Goal: Information Seeking & Learning: Learn about a topic

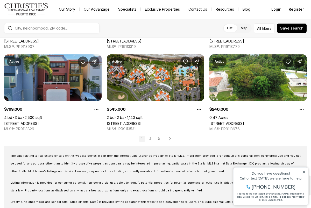
scroll to position [398, 0]
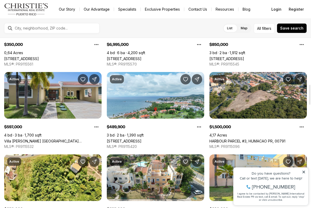
click at [34, 8] on img "Main navigation" at bounding box center [26, 9] width 44 height 12
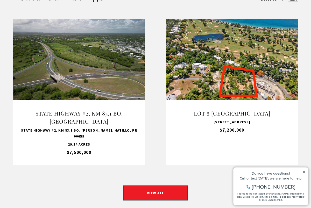
scroll to position [468, 0]
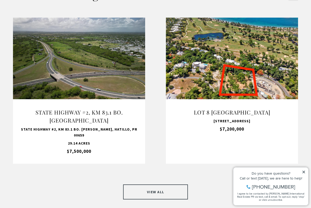
click at [153, 184] on link "VIEW ALL" at bounding box center [155, 191] width 65 height 15
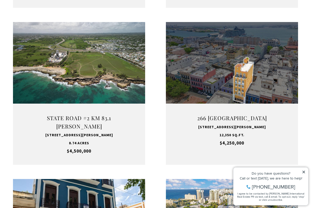
scroll to position [509, 0]
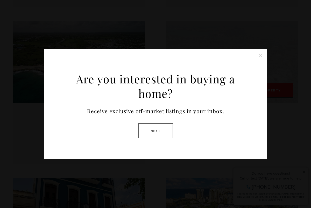
click at [257, 55] on button "Close this option" at bounding box center [260, 55] width 10 height 10
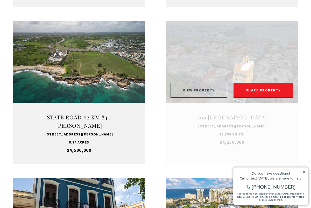
click at [210, 83] on button "VIEW PROPERTY" at bounding box center [198, 90] width 57 height 15
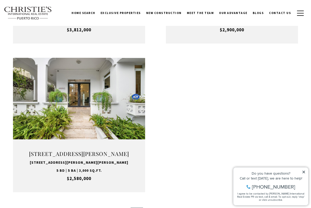
scroll to position [777, 0]
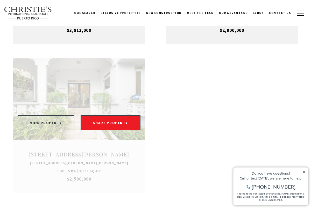
click at [59, 115] on button "VIEW PROPERTY" at bounding box center [46, 122] width 57 height 15
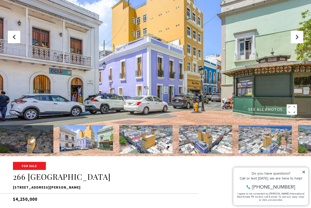
scroll to position [52, 0]
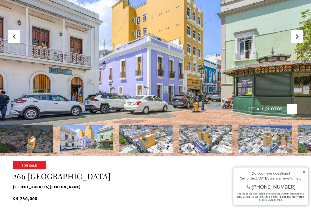
click at [266, 149] on img at bounding box center [264, 139] width 53 height 28
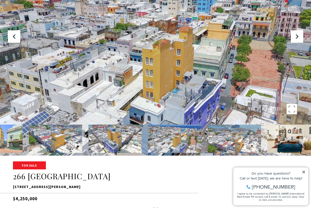
drag, startPoint x: 277, startPoint y: 145, endPoint x: 114, endPoint y: 137, distance: 163.0
click at [148, 137] on img at bounding box center [174, 139] width 53 height 28
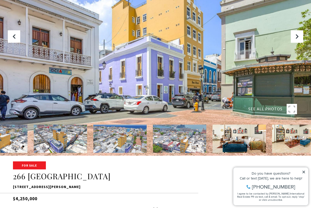
drag, startPoint x: 194, startPoint y: 149, endPoint x: 69, endPoint y: 143, distance: 124.9
click at [93, 143] on img at bounding box center [119, 139] width 53 height 28
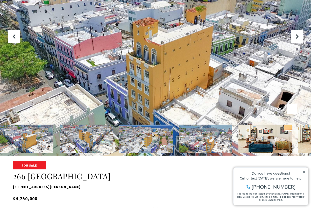
click at [202, 156] on div at bounding box center [155, 163] width 311 height 14
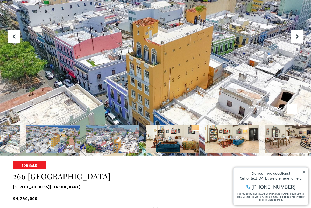
drag, startPoint x: 196, startPoint y: 146, endPoint x: 103, endPoint y: 135, distance: 94.1
click at [103, 135] on img at bounding box center [112, 139] width 53 height 28
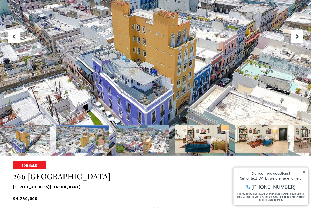
drag, startPoint x: 219, startPoint y: 146, endPoint x: 114, endPoint y: 146, distance: 105.1
click at [175, 146] on img at bounding box center [201, 139] width 53 height 28
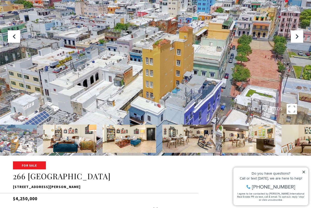
drag, startPoint x: 207, startPoint y: 149, endPoint x: 101, endPoint y: 141, distance: 106.2
click at [103, 141] on img at bounding box center [129, 139] width 53 height 28
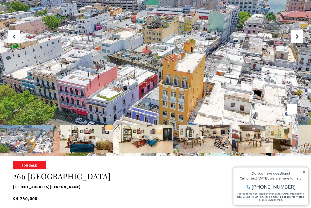
click at [241, 148] on img at bounding box center [264, 139] width 53 height 28
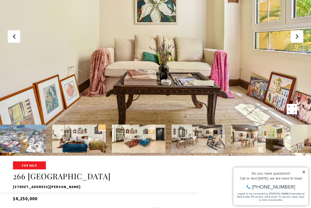
drag, startPoint x: 292, startPoint y: 141, endPoint x: 205, endPoint y: 137, distance: 87.6
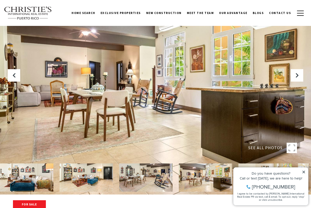
scroll to position [0, 0]
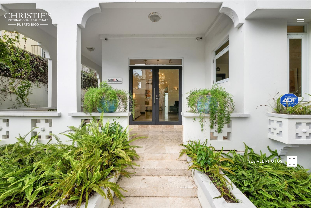
type input "**********"
type input "********"
type input "***"
type input "**********"
type input "**"
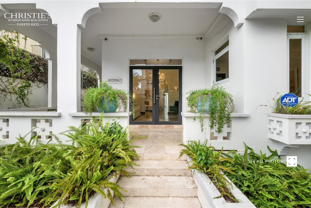
type input "********"
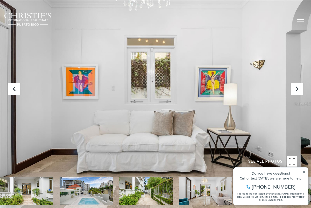
click at [304, 171] on icon at bounding box center [304, 172] width 4 height 4
click at [304, 172] on icon at bounding box center [303, 172] width 3 height 3
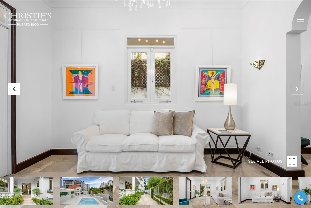
click at [295, 85] on button "Next Slide" at bounding box center [297, 89] width 12 height 12
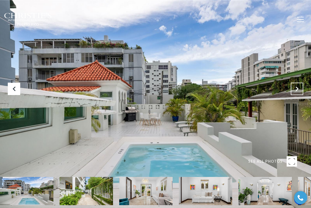
click at [295, 85] on button "Next Slide" at bounding box center [297, 89] width 12 height 12
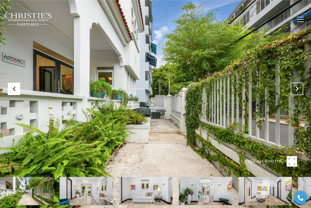
click at [295, 85] on button "Next Slide" at bounding box center [297, 89] width 12 height 12
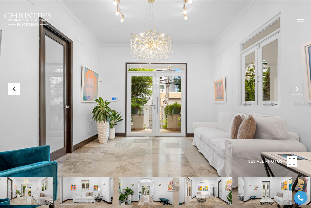
click at [295, 85] on button "Next Slide" at bounding box center [297, 89] width 12 height 12
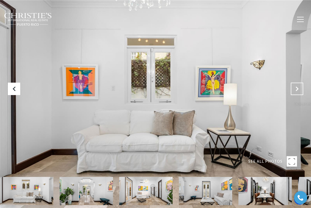
click at [295, 85] on button "Next Slide" at bounding box center [297, 89] width 12 height 12
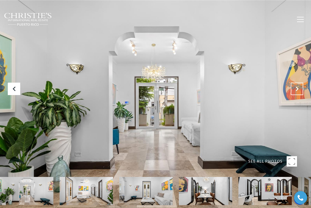
click at [295, 85] on button "Next Slide" at bounding box center [297, 89] width 12 height 12
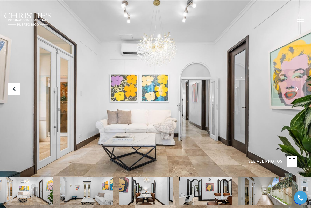
click at [295, 85] on button "Next Slide" at bounding box center [297, 89] width 12 height 12
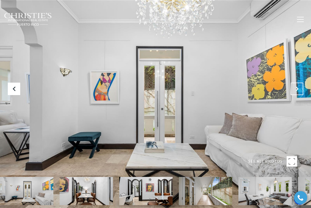
click at [295, 85] on button "Next Slide" at bounding box center [297, 89] width 12 height 12
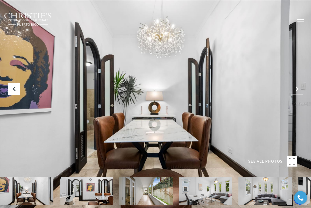
click at [295, 85] on button "Next Slide" at bounding box center [297, 89] width 12 height 12
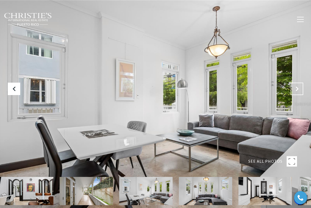
click at [295, 85] on button "Next Slide" at bounding box center [297, 89] width 12 height 12
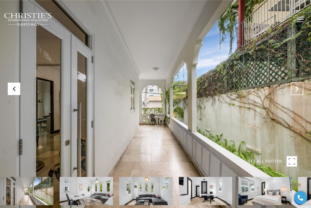
click at [295, 85] on button "Next Slide" at bounding box center [297, 89] width 12 height 12
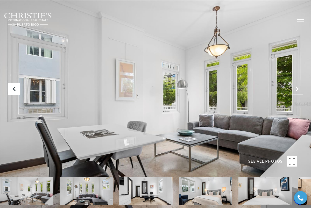
click at [295, 85] on button "Next Slide" at bounding box center [297, 89] width 12 height 12
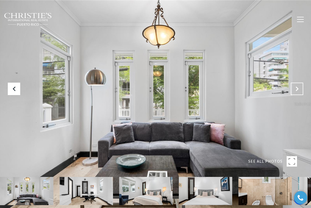
click at [295, 86] on icon "Next Slide" at bounding box center [296, 88] width 5 height 5
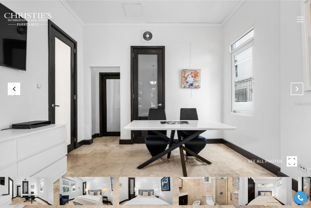
click at [296, 85] on button "Next Slide" at bounding box center [297, 89] width 12 height 12
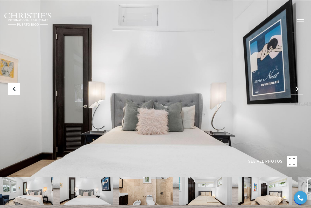
click at [296, 86] on button "Next Slide" at bounding box center [297, 89] width 12 height 12
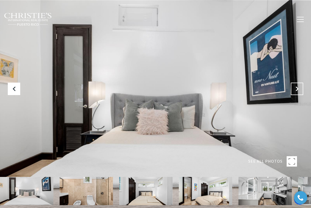
click at [296, 86] on button "Next Slide" at bounding box center [297, 89] width 12 height 12
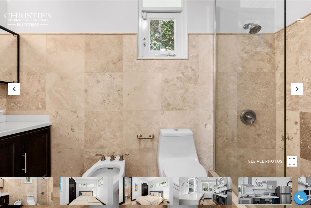
click at [197, 188] on img at bounding box center [205, 191] width 53 height 28
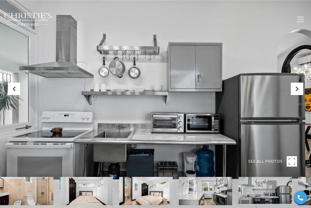
click at [210, 195] on img at bounding box center [205, 191] width 53 height 28
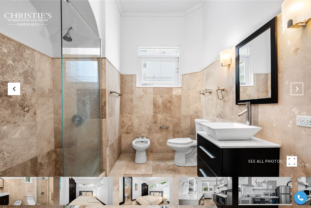
click at [298, 93] on button "Next Slide" at bounding box center [297, 89] width 12 height 12
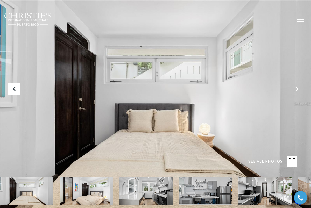
click at [298, 93] on button "Next Slide" at bounding box center [297, 89] width 12 height 12
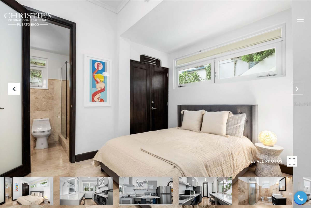
click at [298, 93] on button "Next Slide" at bounding box center [297, 89] width 12 height 12
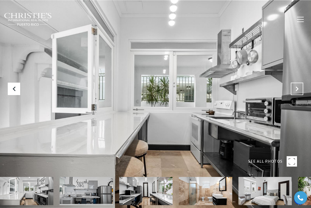
click at [298, 92] on button "Next Slide" at bounding box center [297, 89] width 12 height 12
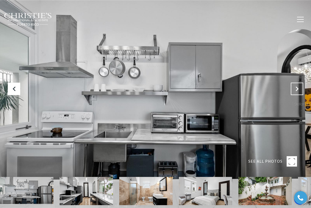
click at [298, 92] on button "Next Slide" at bounding box center [297, 89] width 12 height 12
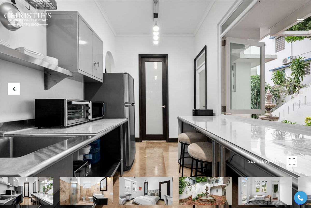
click at [298, 93] on button "Next Slide" at bounding box center [297, 89] width 12 height 12
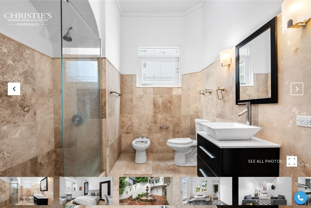
click at [298, 93] on button "Next Slide" at bounding box center [297, 89] width 12 height 12
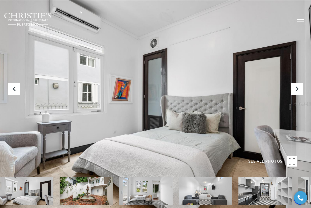
click at [251, 183] on img at bounding box center [264, 191] width 53 height 28
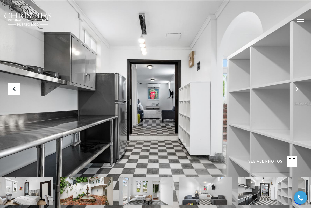
click at [301, 87] on button "Next Slide" at bounding box center [297, 89] width 12 height 12
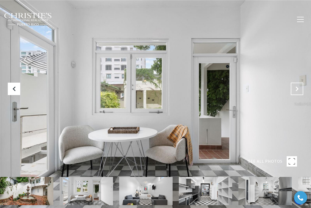
click at [300, 89] on button "Next Slide" at bounding box center [297, 89] width 12 height 12
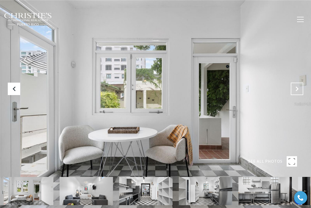
click at [299, 90] on icon "Next Slide" at bounding box center [296, 88] width 5 height 5
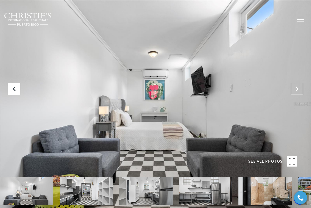
click at [299, 90] on icon "Next Slide" at bounding box center [296, 88] width 5 height 5
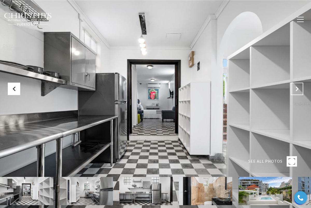
click at [299, 90] on icon "Next Slide" at bounding box center [296, 88] width 5 height 5
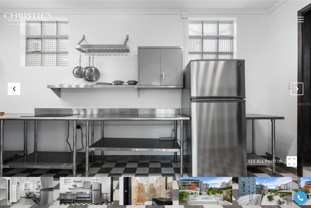
click at [302, 87] on button "Next Slide" at bounding box center [297, 89] width 12 height 12
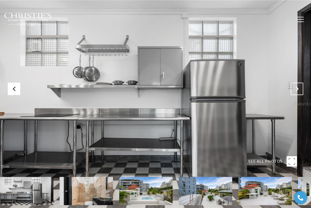
click at [302, 87] on button "Next Slide" at bounding box center [297, 89] width 12 height 12
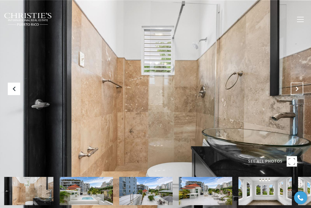
click at [302, 87] on button "Next Slide" at bounding box center [297, 89] width 12 height 12
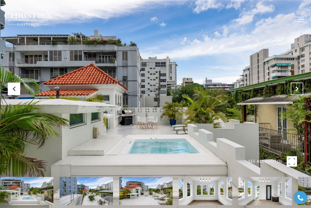
click at [301, 88] on button "Next Slide" at bounding box center [297, 89] width 12 height 12
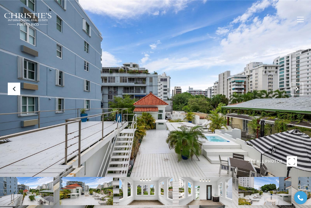
click at [301, 87] on button "Next Slide" at bounding box center [297, 89] width 12 height 12
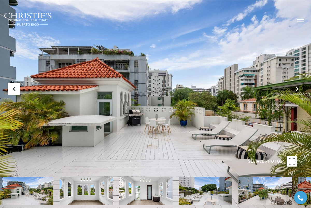
click at [301, 86] on button "Next Slide" at bounding box center [297, 89] width 12 height 12
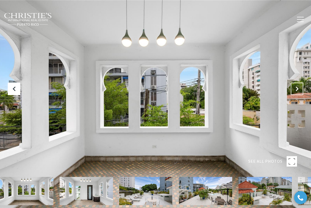
click at [301, 87] on button "Next Slide" at bounding box center [297, 89] width 12 height 12
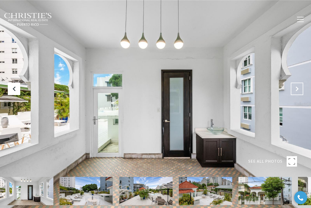
click at [301, 87] on button "Next Slide" at bounding box center [297, 89] width 12 height 12
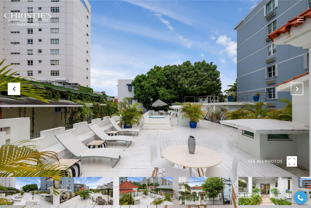
click at [301, 87] on button "Next Slide" at bounding box center [297, 89] width 12 height 12
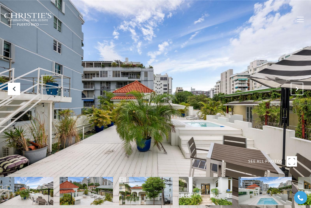
click at [301, 87] on button "Next Slide" at bounding box center [297, 89] width 12 height 12
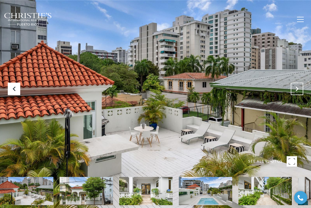
click at [301, 87] on button "Next Slide" at bounding box center [297, 89] width 12 height 12
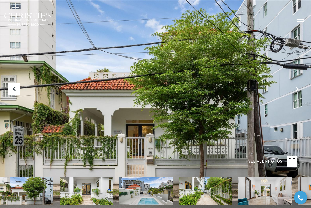
click at [301, 87] on button "Next Slide" at bounding box center [297, 89] width 12 height 12
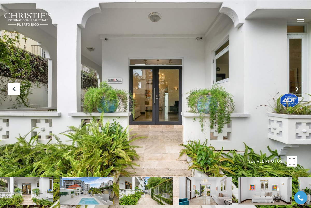
click at [301, 87] on button "Next Slide" at bounding box center [297, 89] width 12 height 12
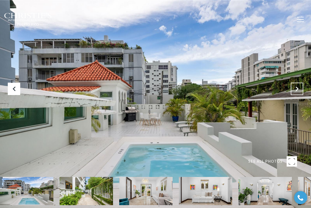
click at [301, 87] on button "Next Slide" at bounding box center [297, 89] width 12 height 12
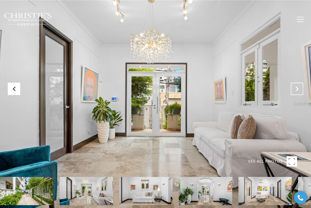
click at [301, 87] on button "Next Slide" at bounding box center [297, 89] width 12 height 12
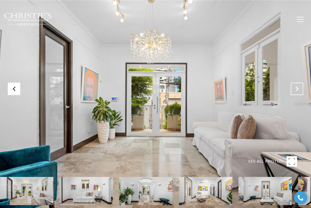
click at [301, 87] on button "Next Slide" at bounding box center [297, 89] width 12 height 12
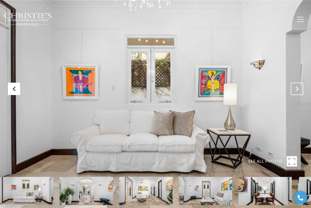
click at [301, 87] on button "Next Slide" at bounding box center [297, 89] width 12 height 12
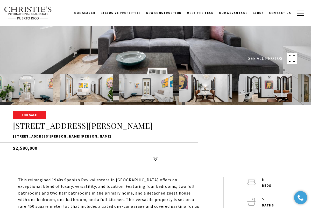
scroll to position [103, 0]
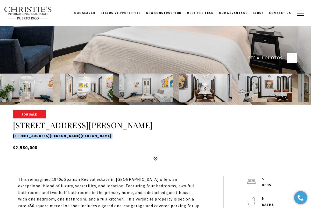
drag, startPoint x: 14, startPoint y: 137, endPoint x: 95, endPoint y: 141, distance: 80.9
click at [95, 141] on div "For Sale 1308 WILSON AVE 1308 WILSON AVE, SAN JUAN, PR 00907 $2,580,000" at bounding box center [155, 137] width 311 height 52
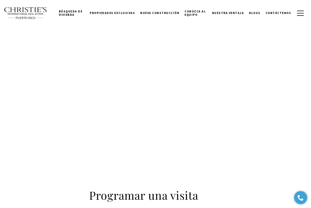
scroll to position [909, 0]
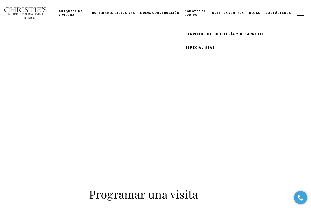
click at [192, 36] on link "Servicios de hotelería y desarrollo" at bounding box center [221, 33] width 78 height 13
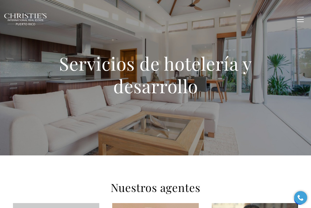
click at [158, 20] on font "Nueva construcción" at bounding box center [159, 19] width 39 height 4
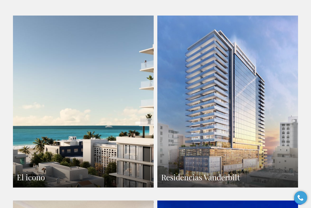
scroll to position [349, 0]
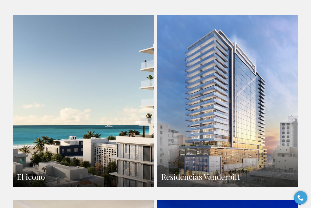
click at [82, 122] on link "El icono" at bounding box center [83, 101] width 141 height 172
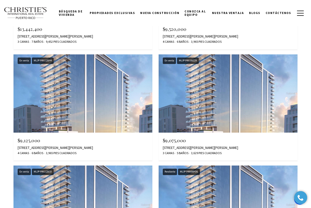
scroll to position [2689, 0]
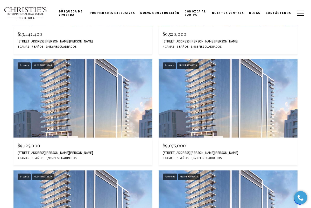
click at [221, 119] on img at bounding box center [227, 98] width 139 height 78
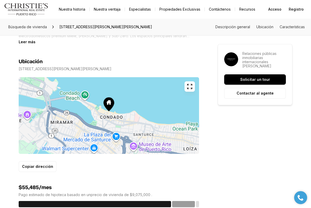
scroll to position [281, 0]
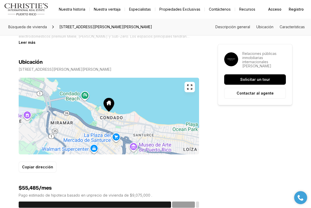
drag, startPoint x: 19, startPoint y: 75, endPoint x: 172, endPoint y: 76, distance: 152.8
click at [172, 71] on div "[STREET_ADDRESS][PERSON_NAME][PERSON_NAME]" at bounding box center [109, 69] width 180 height 4
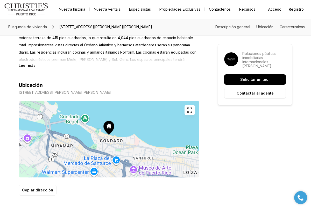
scroll to position [258, 0]
click at [26, 68] on font "Leer más" at bounding box center [27, 65] width 17 height 4
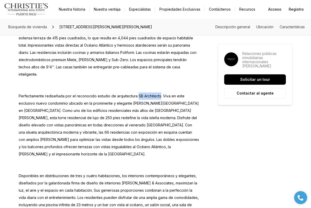
drag, startPoint x: 137, startPoint y: 95, endPoint x: 158, endPoint y: 96, distance: 21.8
click at [159, 96] on font "Perfectamente rediseñada por el reconocido estudio de arquitectura SB Architect…" at bounding box center [109, 125] width 180 height 62
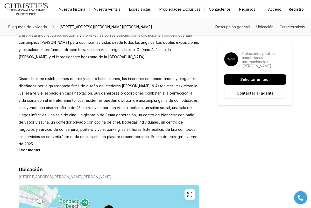
scroll to position [356, 0]
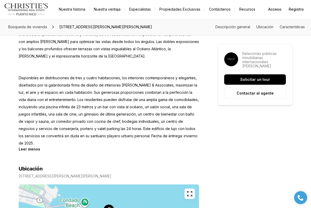
drag, startPoint x: 19, startPoint y: 175, endPoint x: 155, endPoint y: 178, distance: 136.0
copy div "Ubicación [STREET_ADDRESS][PERSON_NAME][PERSON_NAME]"
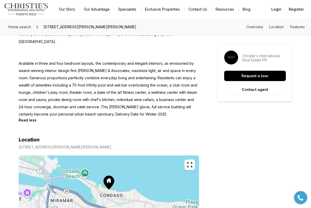
copy div "Ubicación [STREET_ADDRESS][PERSON_NAME][PERSON_NAME]"
